Goal: Task Accomplishment & Management: Complete application form

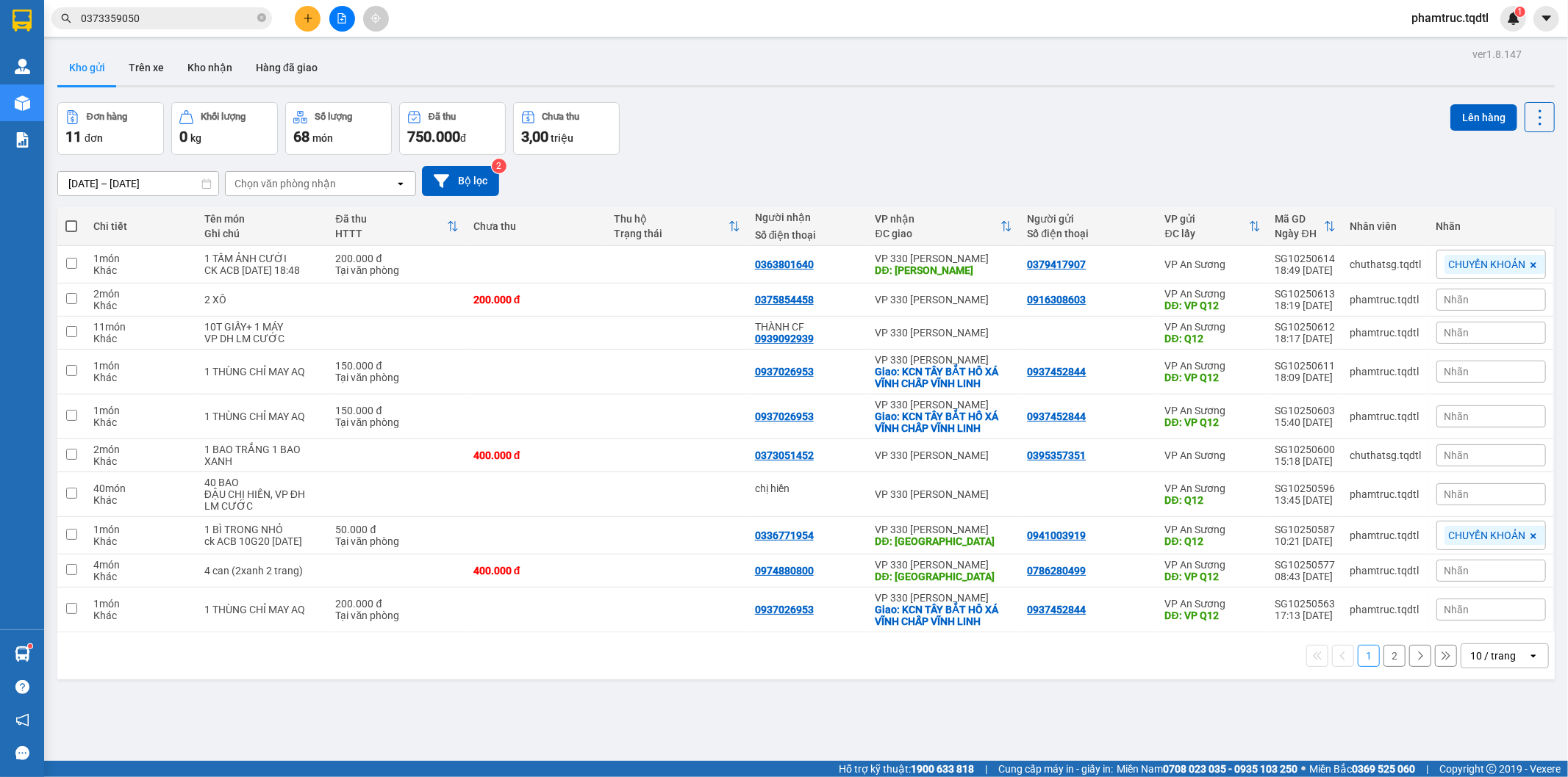
click at [298, 18] on button at bounding box center [307, 18] width 25 height 25
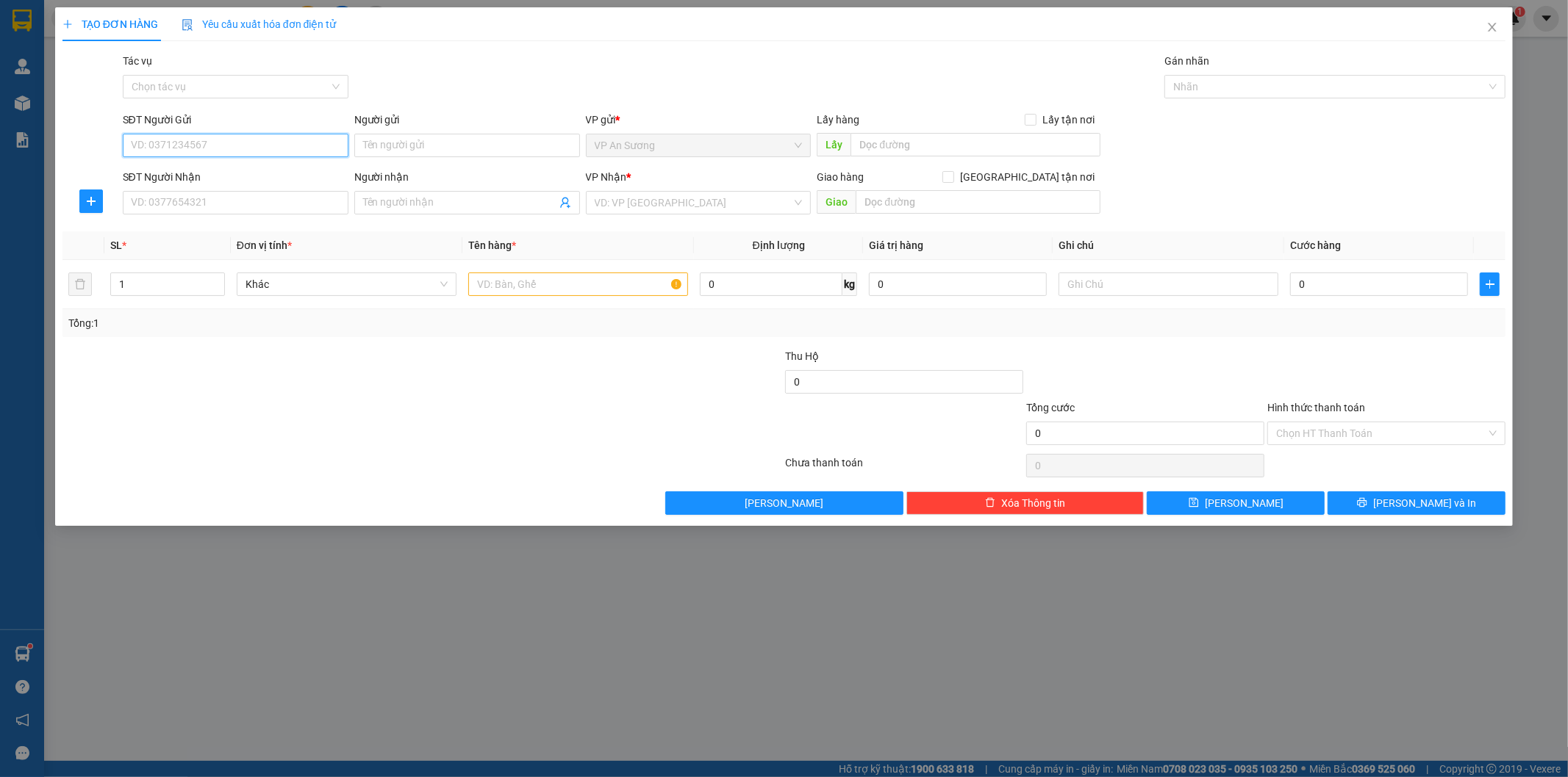
click at [247, 147] on input "SĐT Người Gửi" at bounding box center [235, 145] width 226 height 24
type input "0387034596"
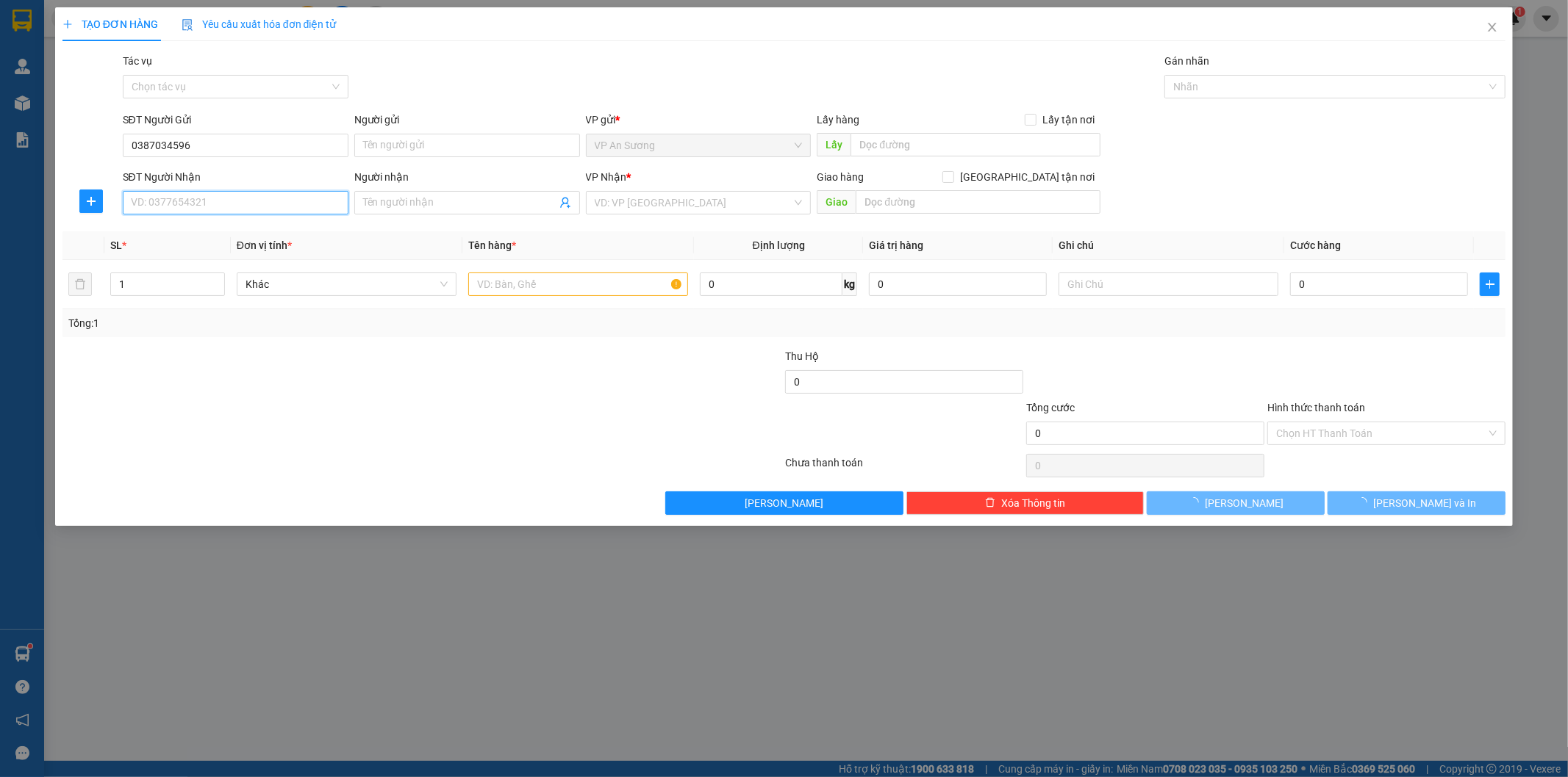
click at [247, 210] on input "SĐT Người Nhận" at bounding box center [235, 203] width 226 height 24
click at [244, 237] on div "0348707032" at bounding box center [235, 232] width 208 height 16
type input "0348707032"
type input "CHỢ 41 ĐAK RONG"
type input "700.000"
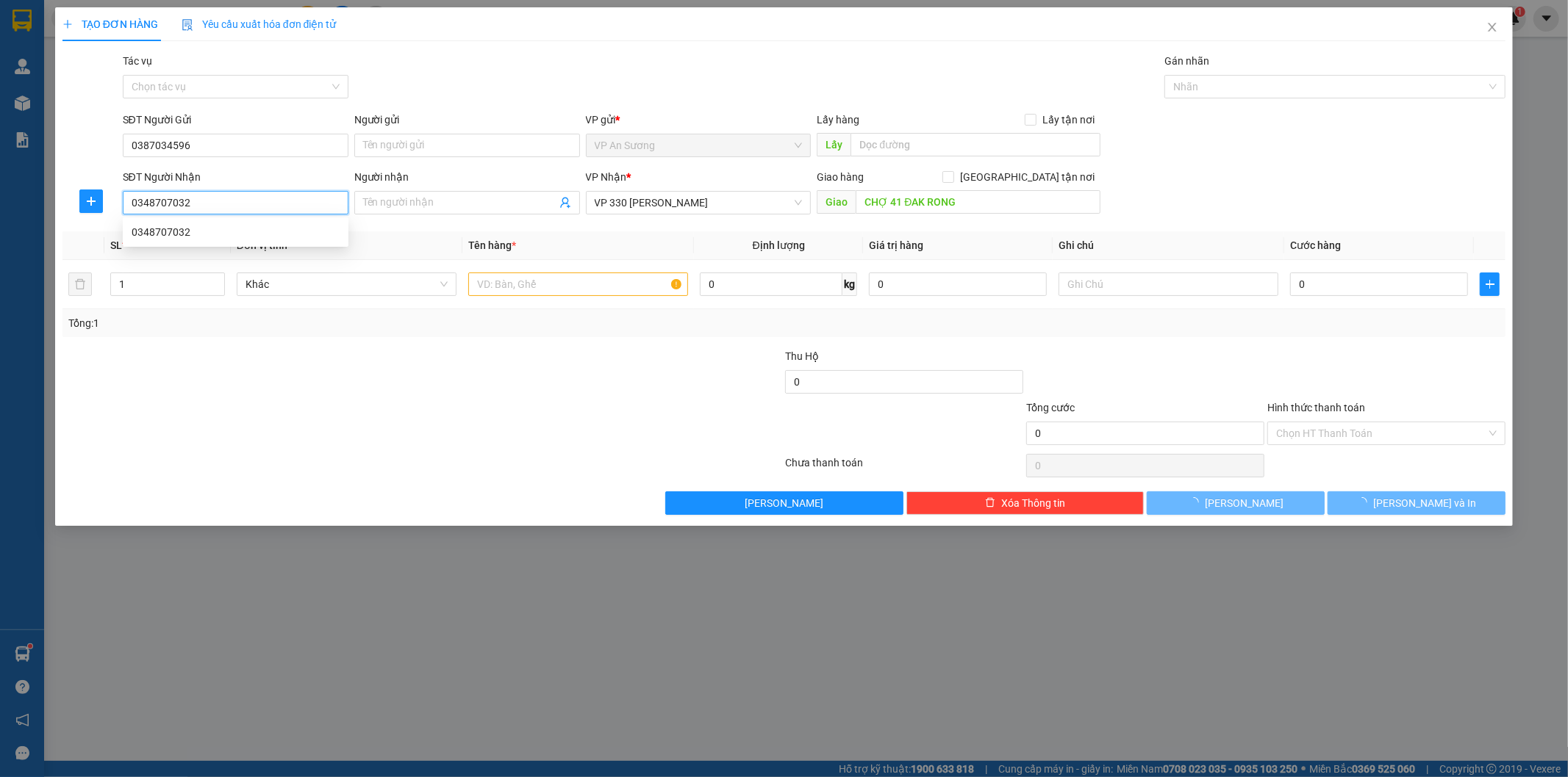
type input "700.000"
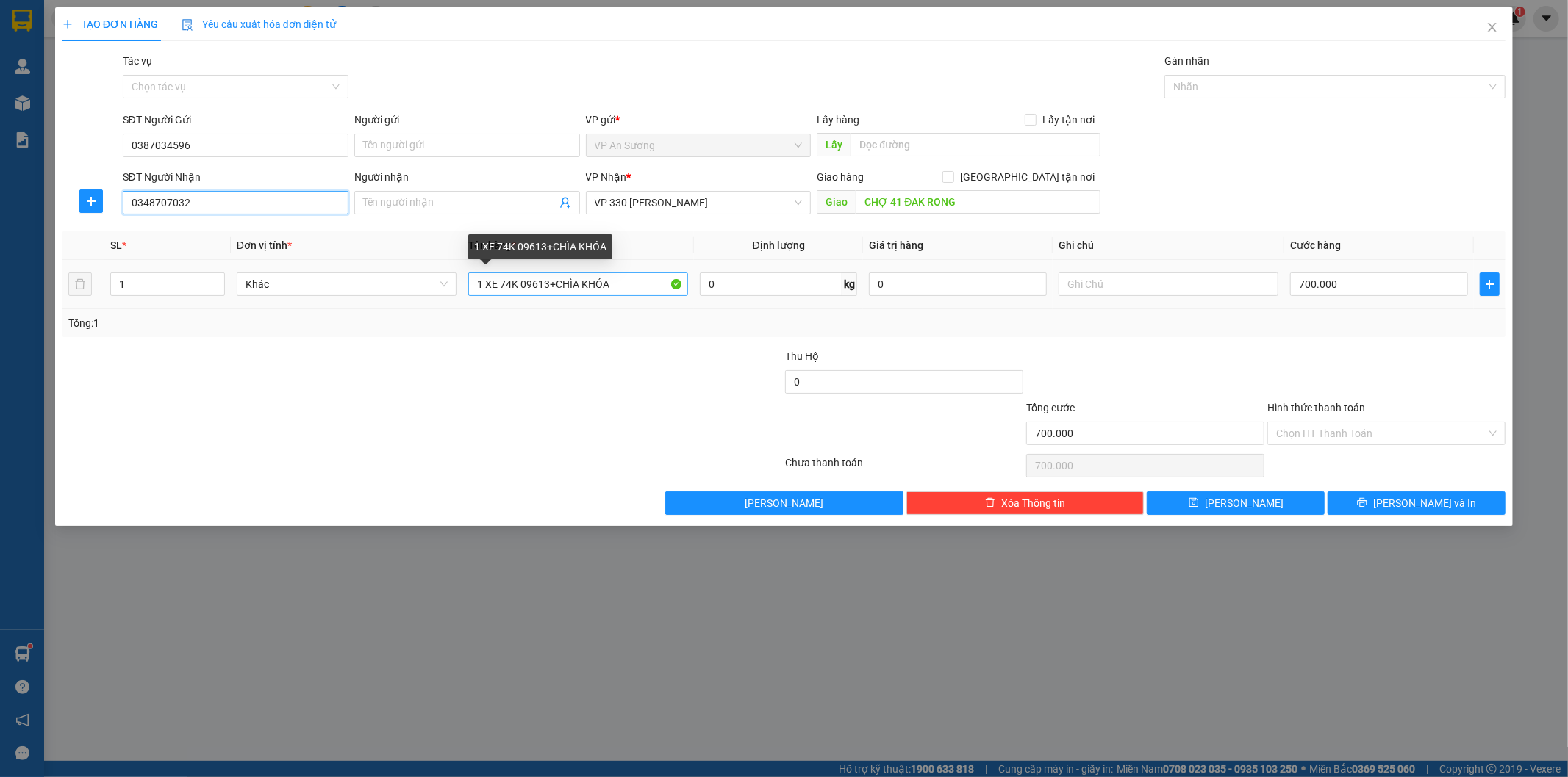
type input "0348707032"
click at [628, 290] on input "1 XE 74K 09613+CHÌA KHÓA" at bounding box center [578, 284] width 220 height 24
type input "1 XE 74k 00218"
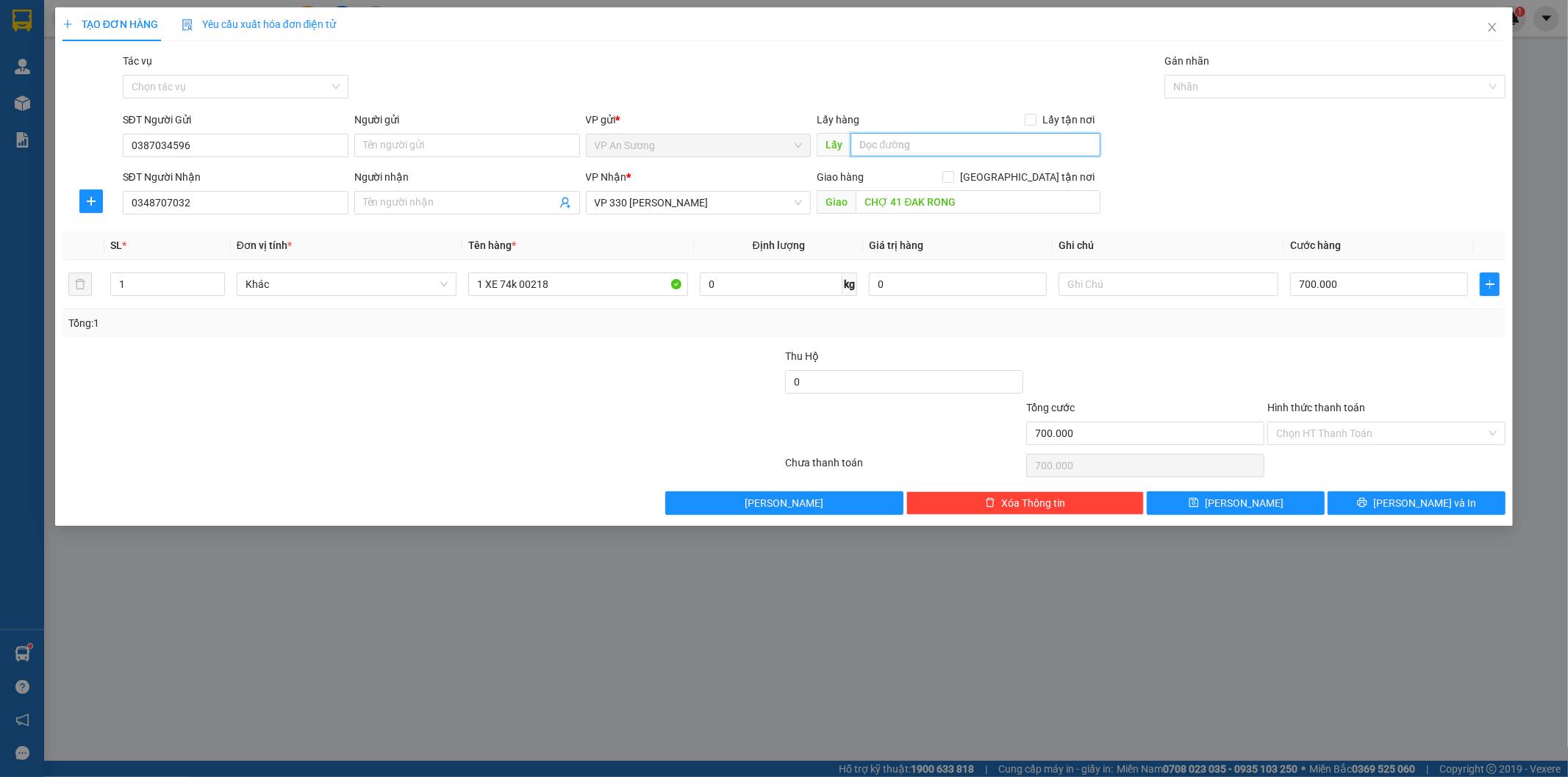
click at [1017, 136] on input "text" at bounding box center [975, 145] width 250 height 24
type input "vp q12"
click at [1255, 127] on div "SĐT Người Gửi 0387034596 Người gửi Tên người gửi VP gửi * VP [PERSON_NAME] Lấy …" at bounding box center [815, 137] width 1390 height 52
click at [1399, 285] on input "700.000" at bounding box center [1378, 284] width 178 height 24
type input "0"
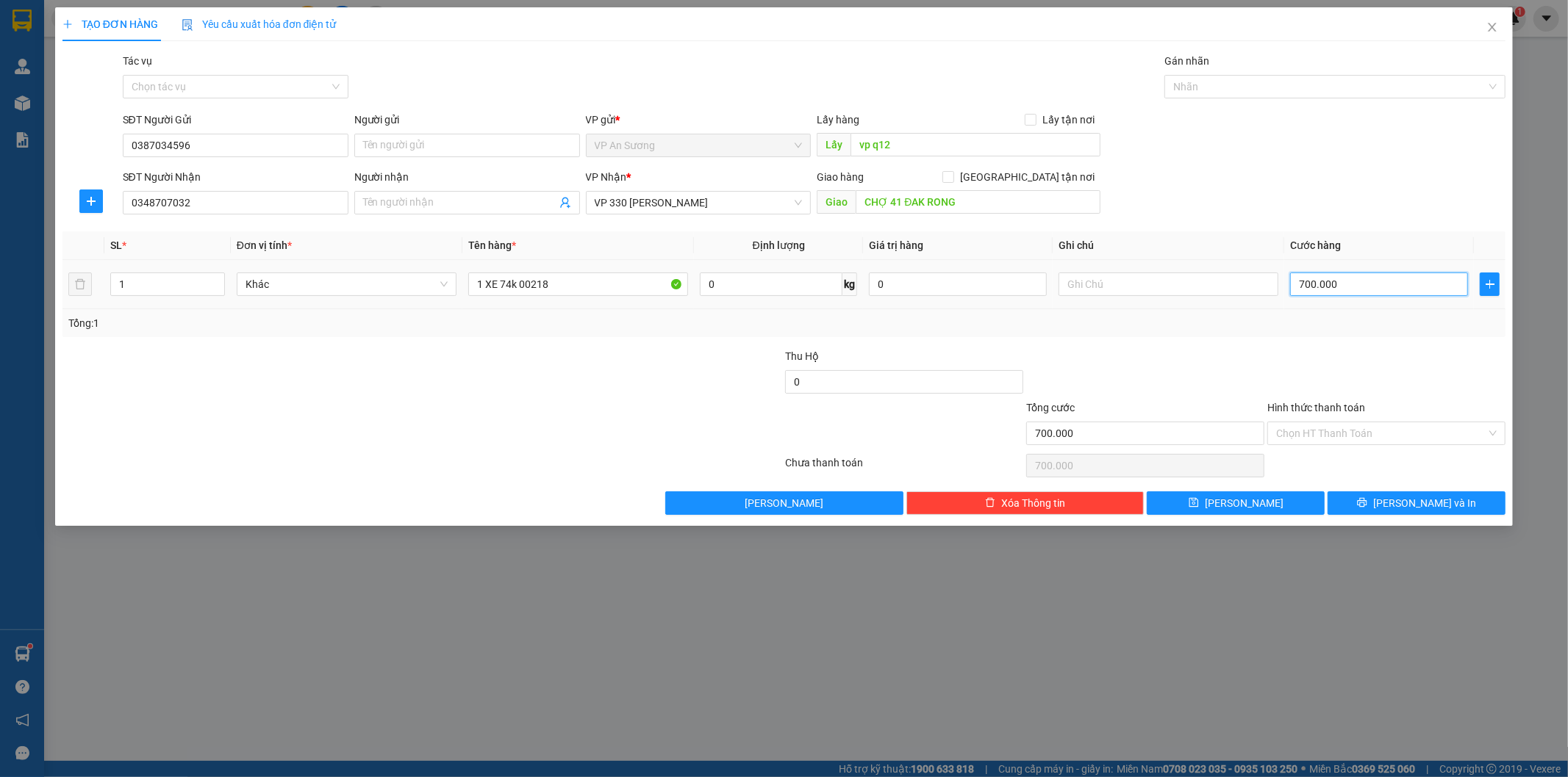
type input "0"
click at [269, 422] on div at bounding box center [303, 425] width 483 height 52
click at [1314, 288] on input "0" at bounding box center [1378, 284] width 178 height 24
click at [1378, 160] on div "SĐT Người Gửi 0387034596 Người gửi Tên người gửi VP gửi * VP [PERSON_NAME] Lấy …" at bounding box center [815, 137] width 1390 height 52
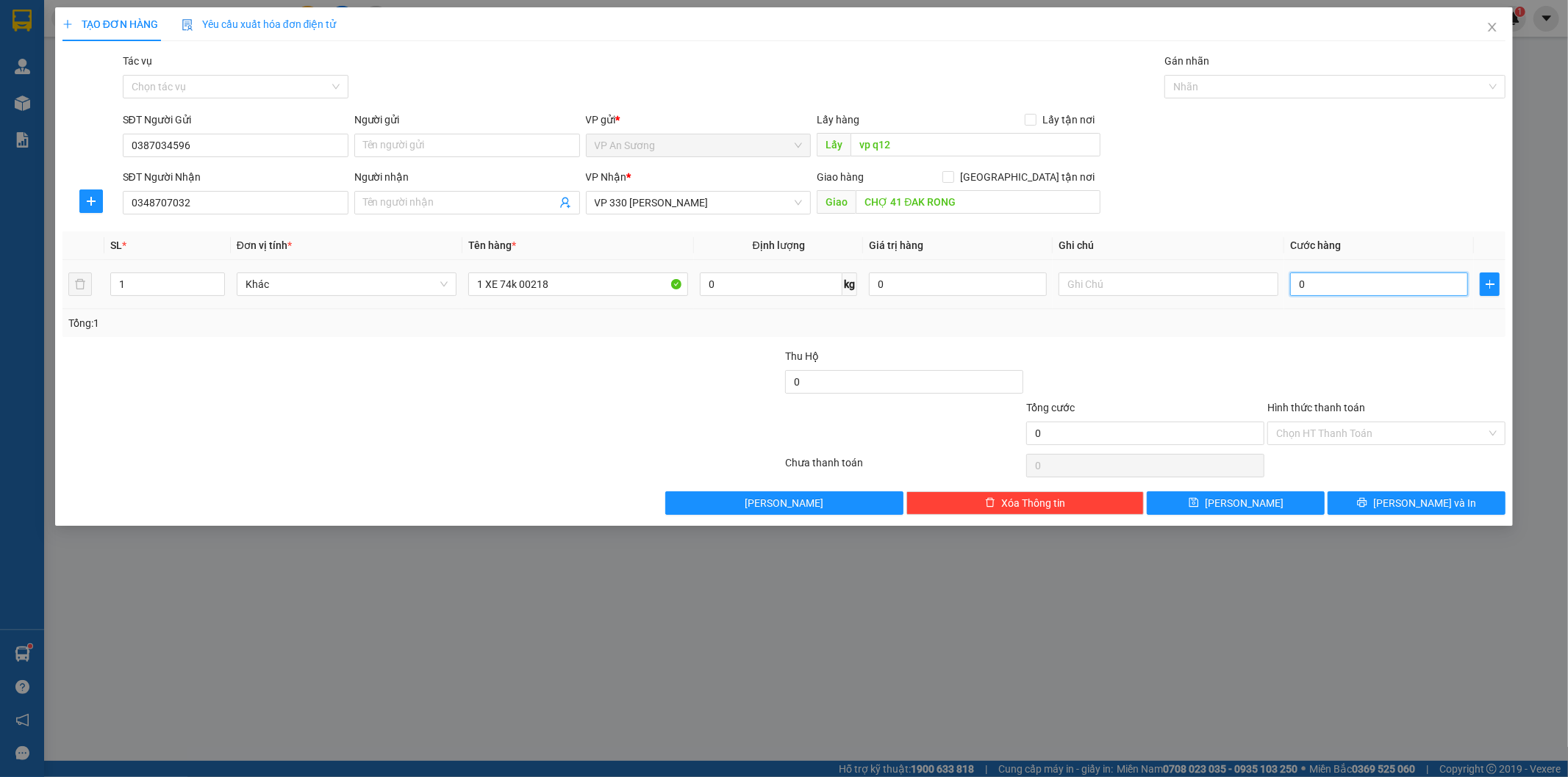
click at [1335, 279] on input "0" at bounding box center [1378, 284] width 178 height 24
type input "7"
type input "70"
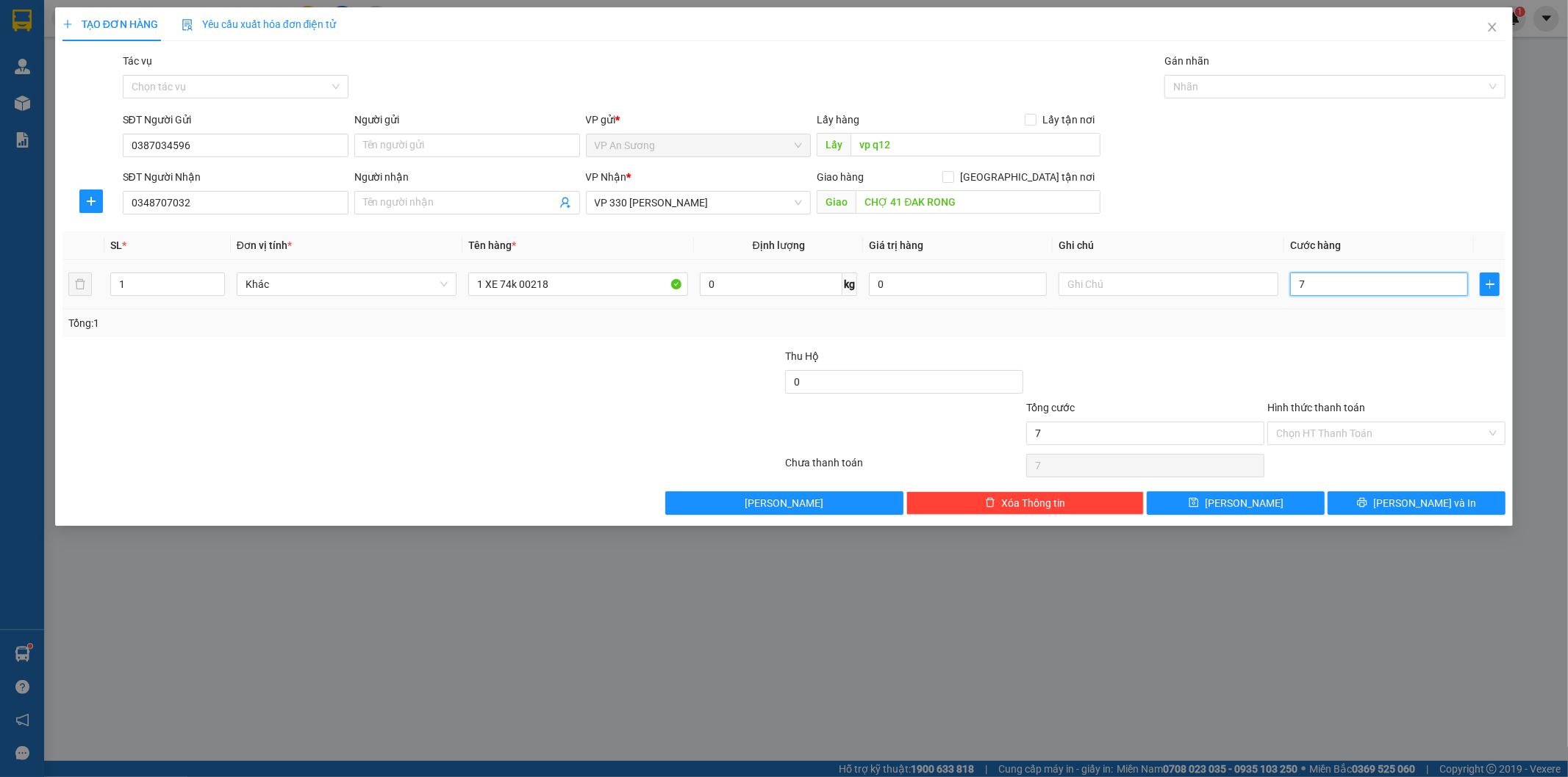
type input "70"
type input "700"
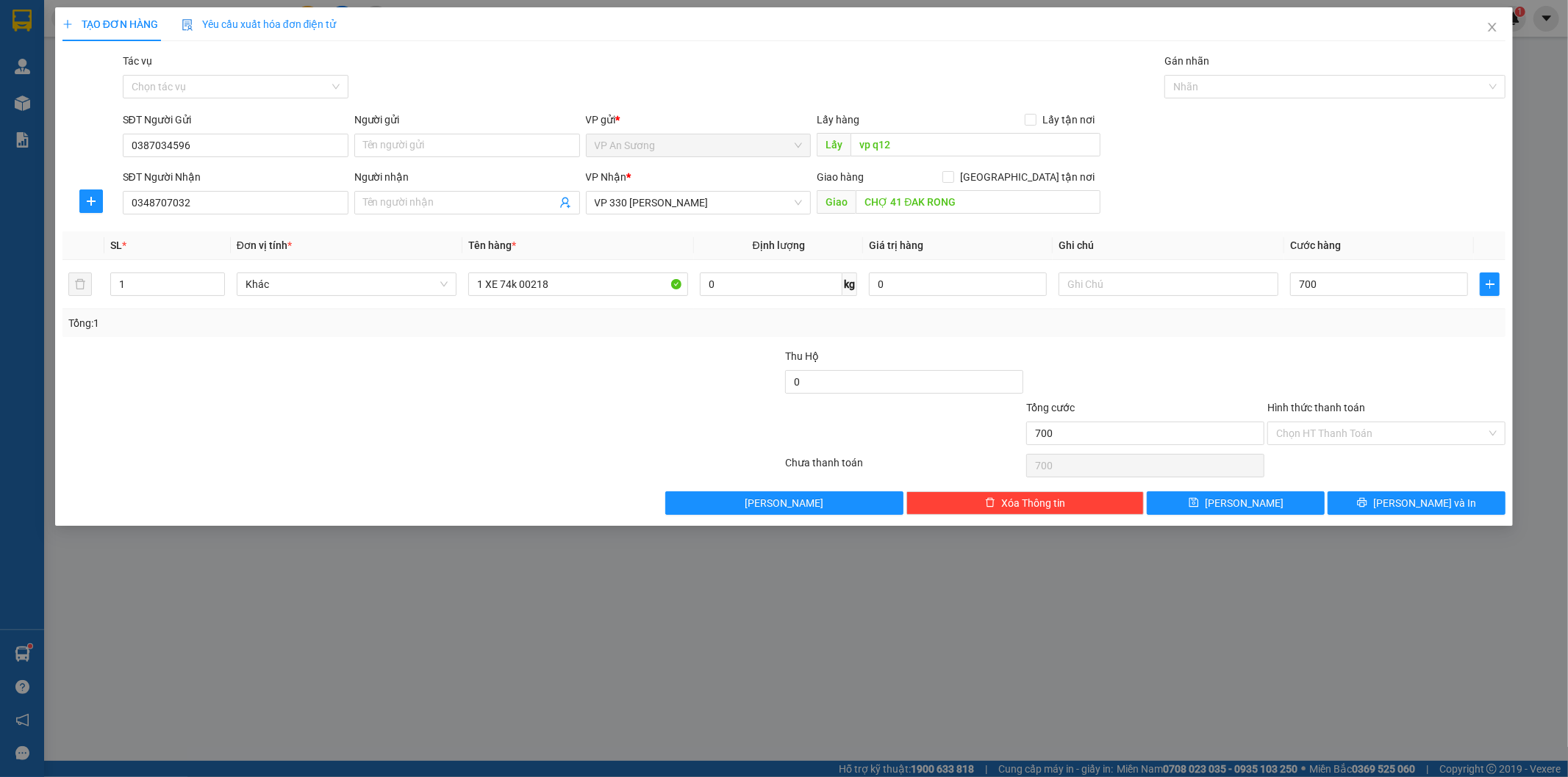
type input "700.000"
click at [1377, 367] on div at bounding box center [1386, 374] width 241 height 52
click at [1397, 281] on input "700.000" at bounding box center [1378, 284] width 178 height 24
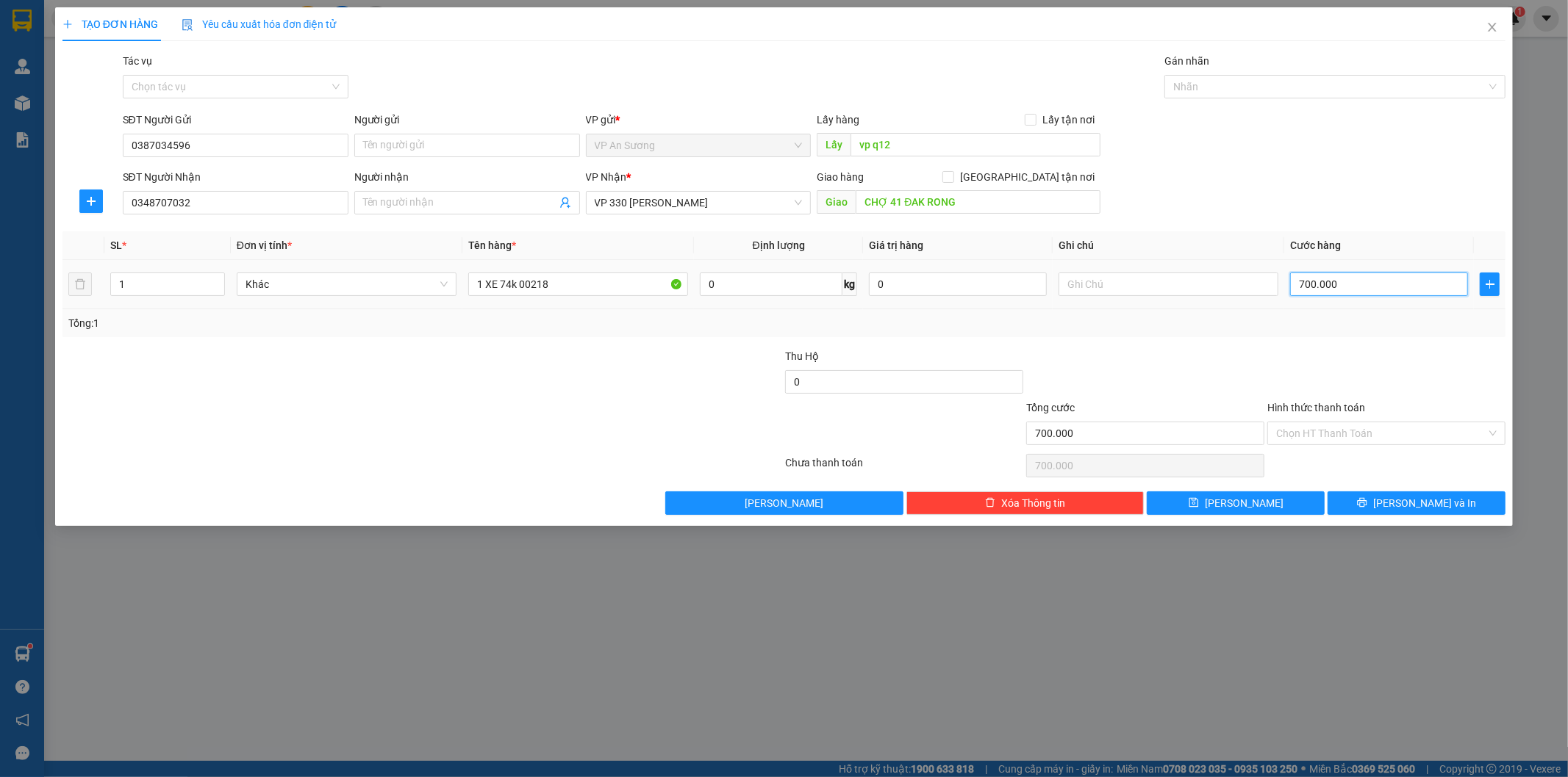
type input "0"
type input "6"
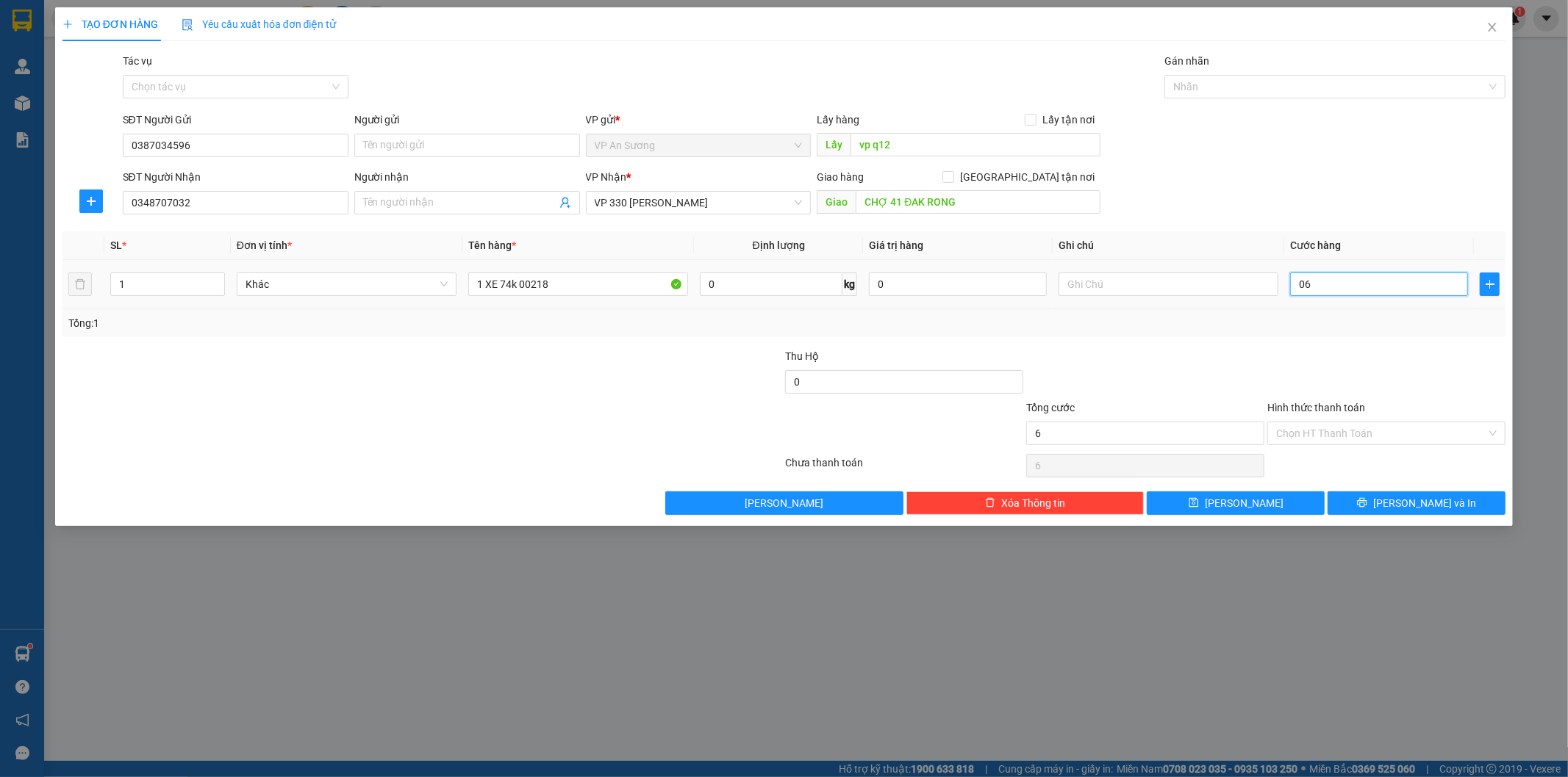
type input "060"
type input "60"
type input "600"
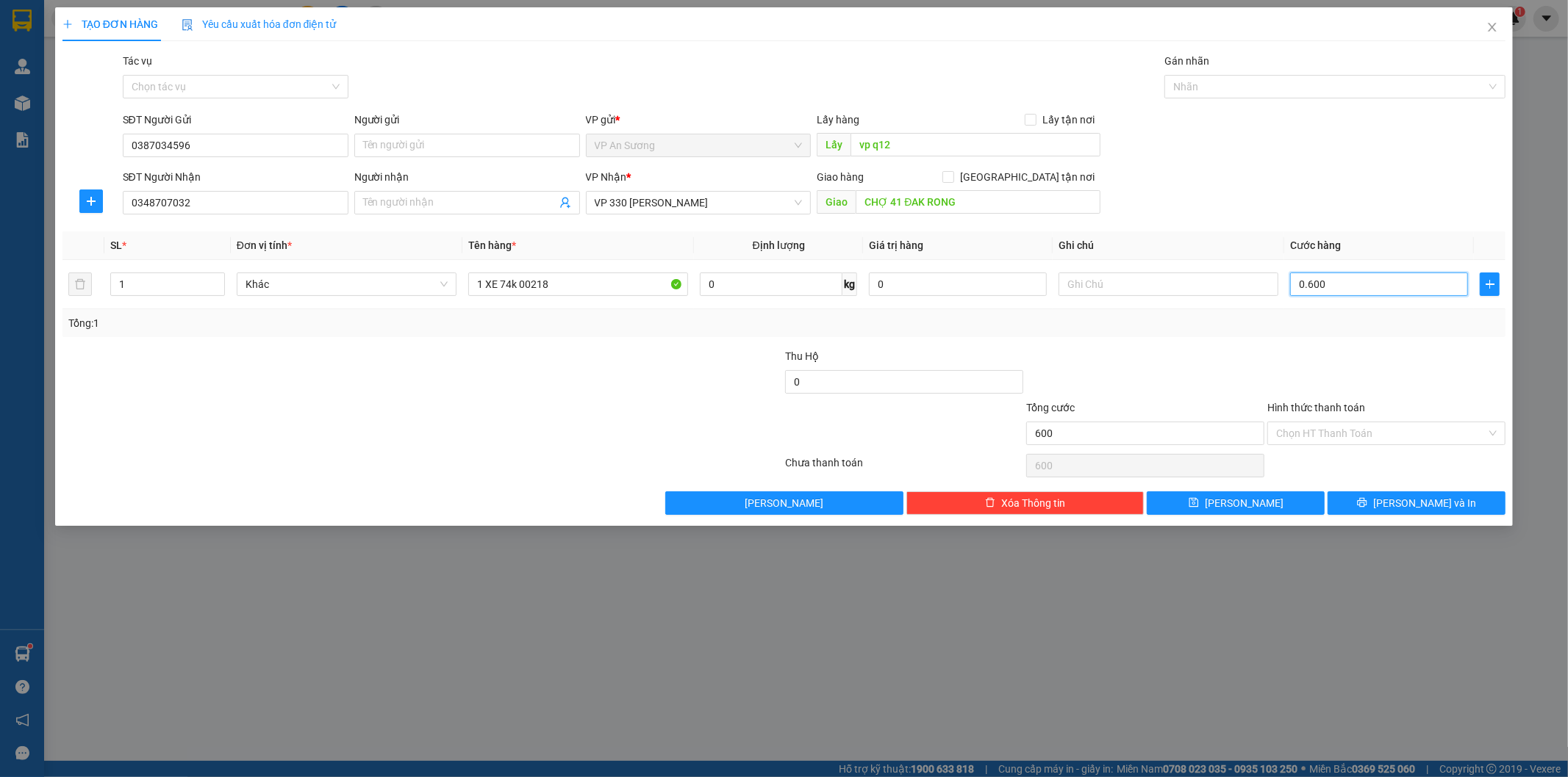
type input "0.600"
type input "600.000"
click at [1414, 369] on div at bounding box center [1386, 374] width 241 height 52
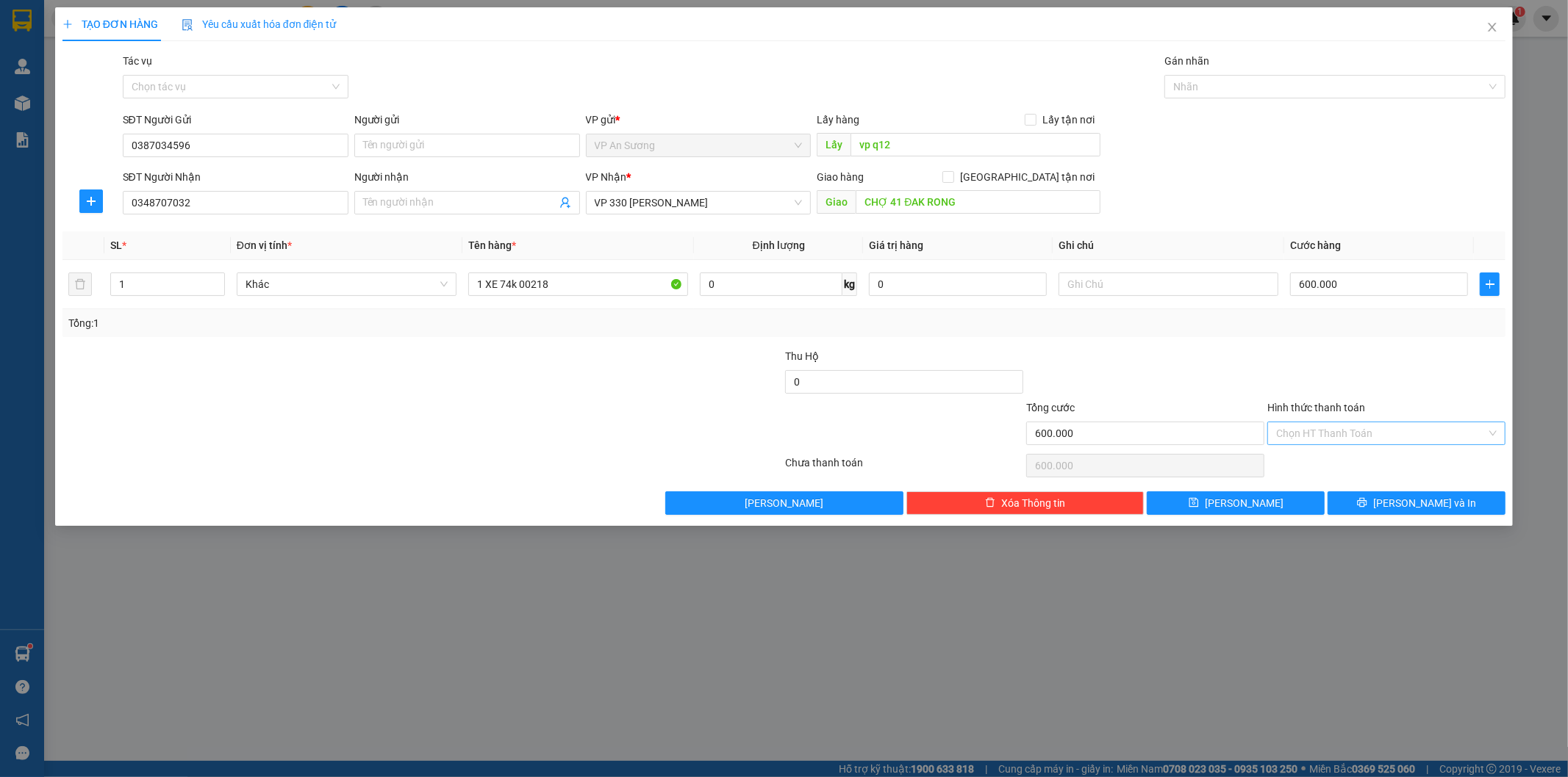
click at [1333, 431] on input "Hình thức thanh toán" at bounding box center [1382, 433] width 211 height 22
click at [1335, 455] on div "Tại văn phòng" at bounding box center [1386, 463] width 220 height 16
type input "0"
click at [564, 283] on input "1 XE 74k 00218" at bounding box center [578, 284] width 220 height 24
click at [562, 290] on input "1 XE 74k 00218" at bounding box center [578, 284] width 220 height 24
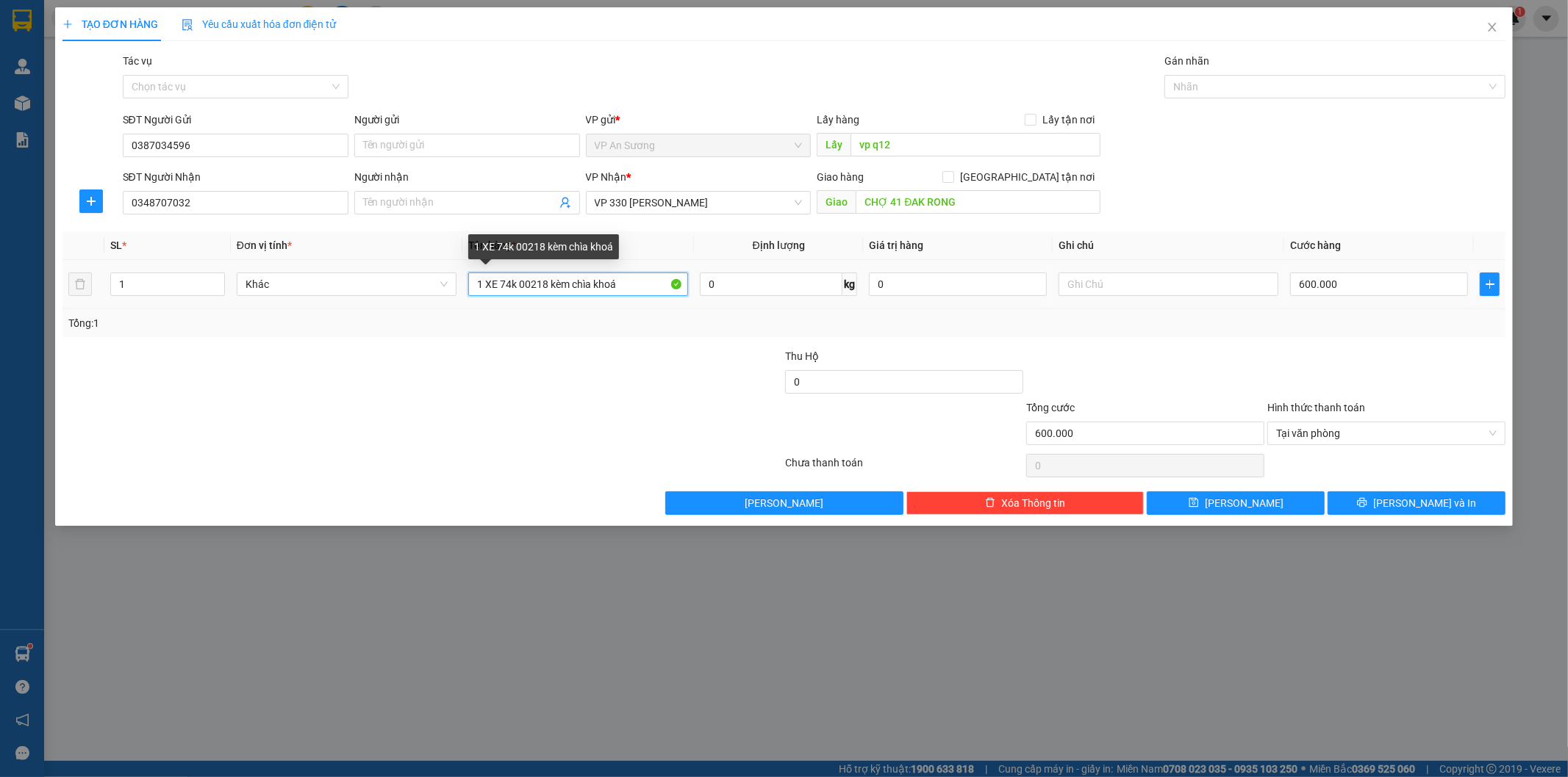
type input "1 XE 74k 00218 kèm chìa khoá"
click at [650, 378] on div at bounding box center [663, 374] width 241 height 52
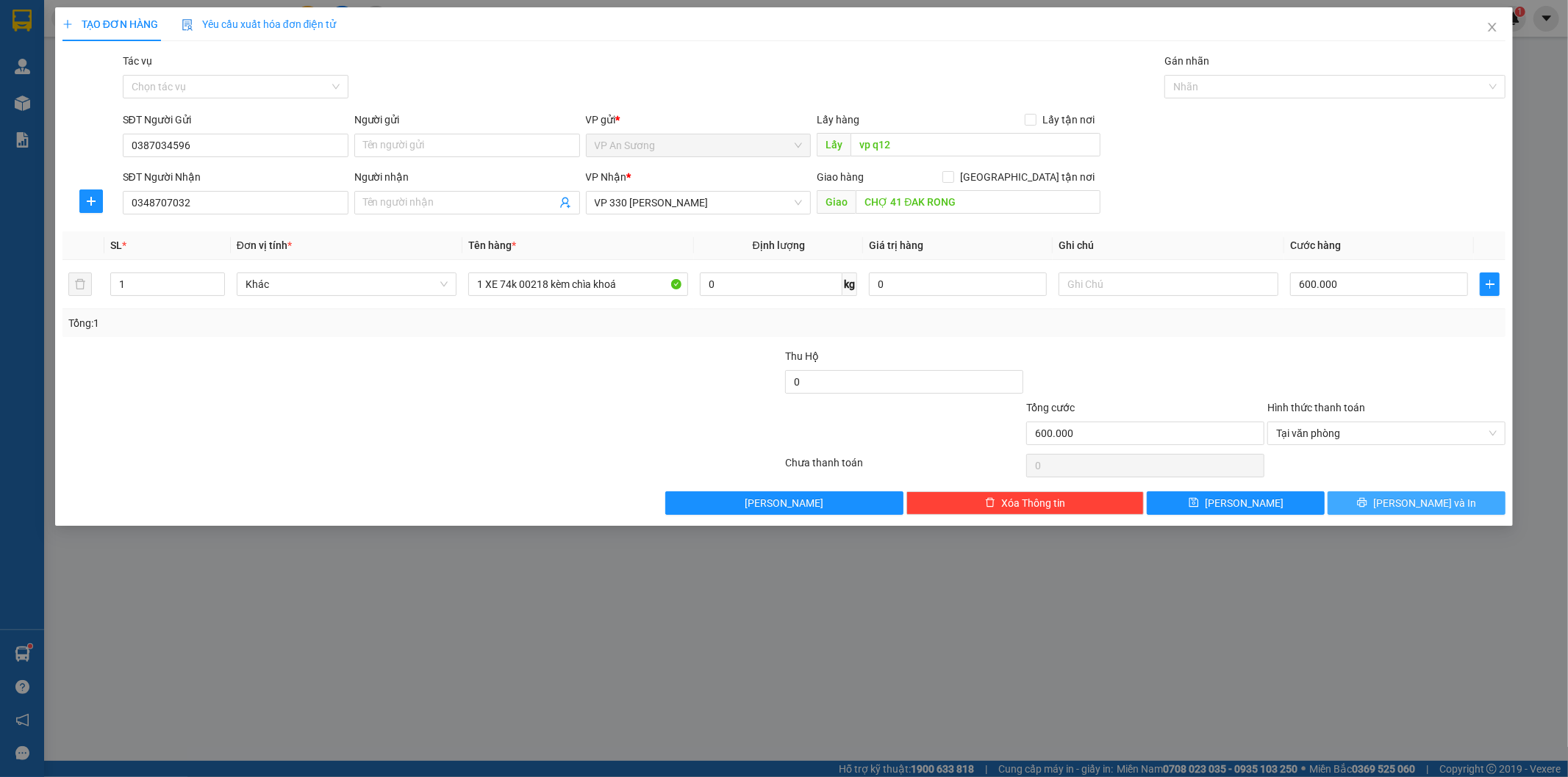
click at [1445, 501] on button "[PERSON_NAME] và In" at bounding box center [1416, 503] width 178 height 24
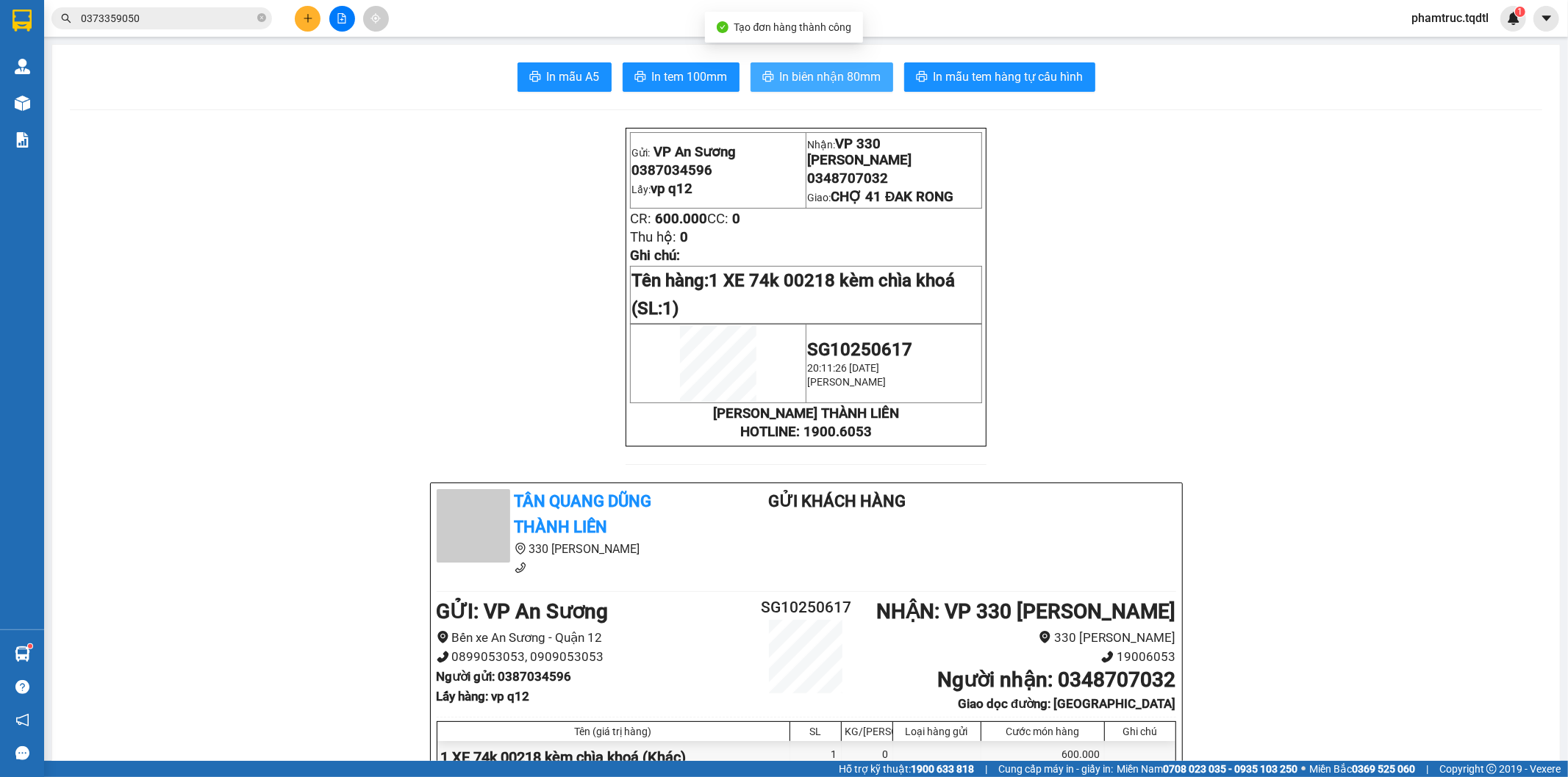
click at [850, 82] on span "In biên nhận 80mm" at bounding box center [831, 76] width 102 height 18
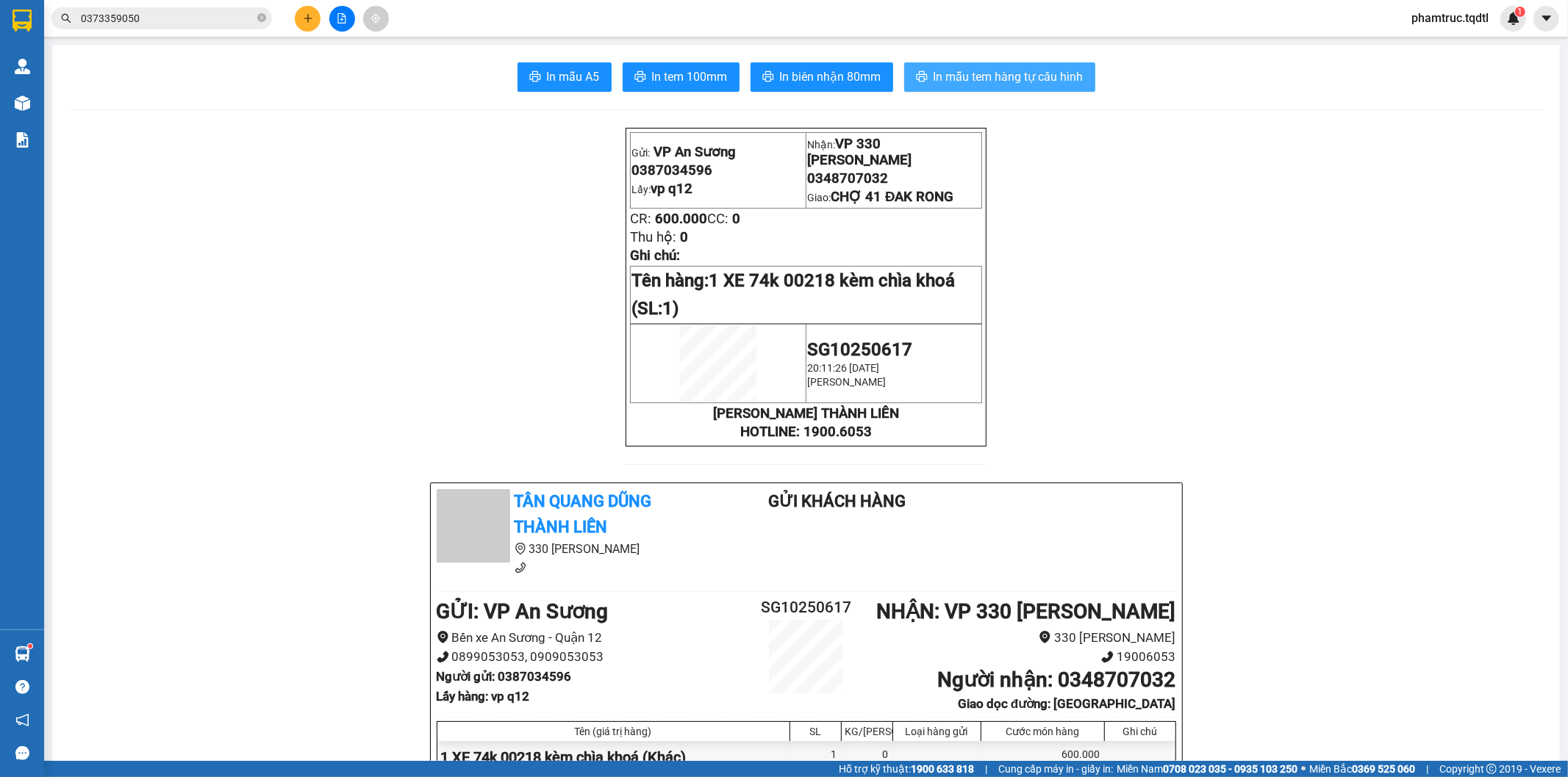
click at [1020, 69] on span "In mẫu tem hàng tự cấu hình" at bounding box center [1008, 76] width 150 height 18
